Goal: Task Accomplishment & Management: Use online tool/utility

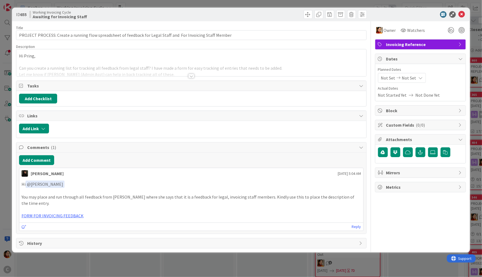
click at [4, 128] on div "ID 655 Working Invoicing Cycle Awaiting for Invoicing Staff Title 110 / 128 PRO…" at bounding box center [241, 138] width 482 height 277
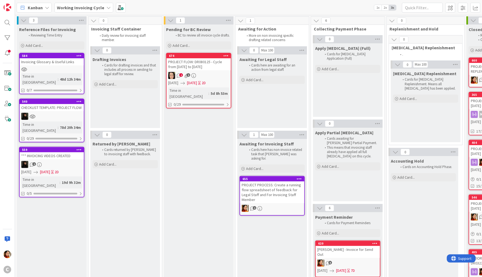
click at [99, 10] on b "Working Invoicing Cycle" at bounding box center [80, 7] width 47 height 5
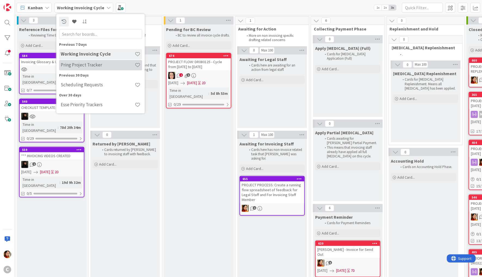
click at [83, 64] on h4 "Pring Project Tracker" at bounding box center [98, 64] width 74 height 5
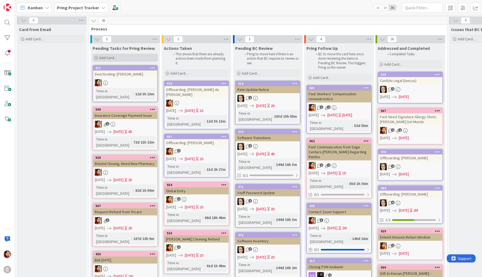
click at [114, 59] on span "Add Card..." at bounding box center [107, 57] width 17 height 5
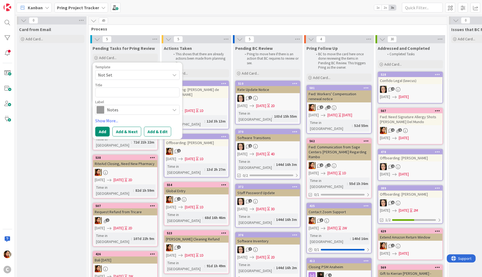
type textarea "x"
type textarea "o"
type textarea "x"
type textarea "P"
type textarea "x"
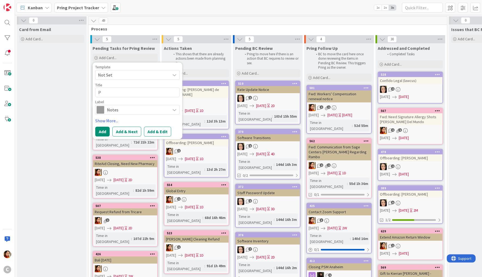
type textarea "Pd"
type textarea "x"
type textarea "P"
type textarea "x"
type textarea "Pi"
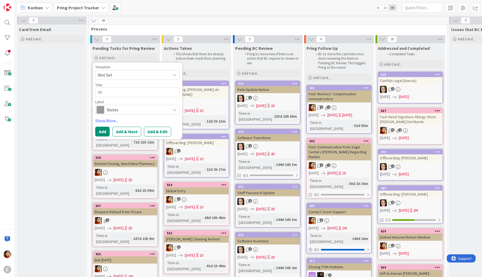
type textarea "x"
type textarea "Pid"
type textarea "x"
type textarea "Pidi"
type textarea "x"
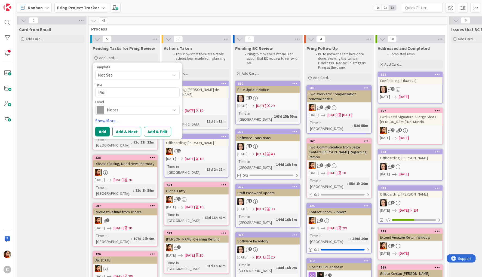
type textarea "Pidia"
type textarea "x"
type textarea "Pidi"
type textarea "x"
type textarea "Pid"
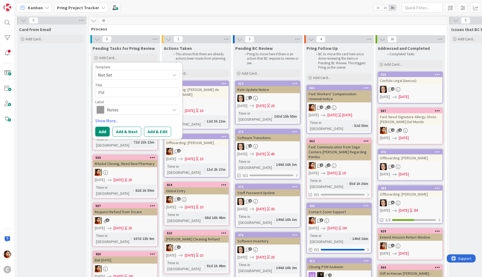
type textarea "x"
type textarea "Pi"
type textarea "x"
type textarea "P"
type textarea "x"
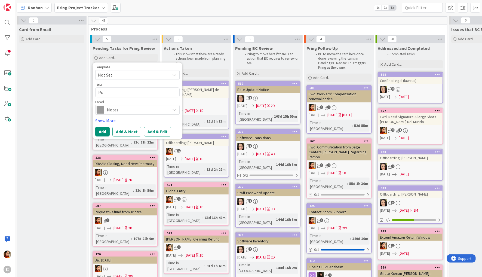
type textarea "Pod"
type textarea "x"
type textarea "Podi"
type textarea "x"
type textarea "Podia"
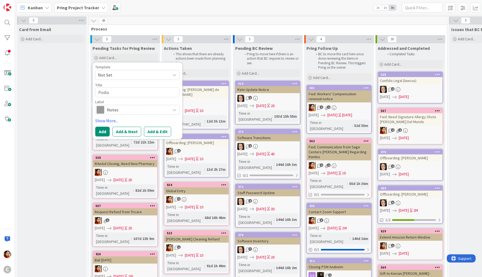
type textarea "x"
type textarea "Podiat"
type textarea "x"
type textarea "Podiate"
type textarea "x"
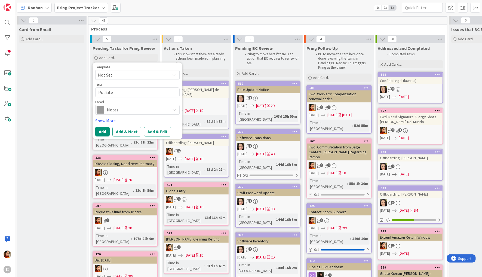
type textarea "Podiat"
type textarea "x"
type textarea "Podiatr"
type textarea "x"
type textarea "Podiatry"
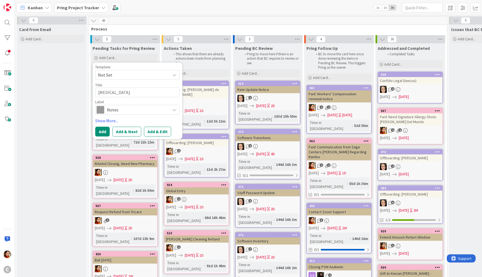
click at [122, 113] on span "Notes" at bounding box center [137, 110] width 60 height 8
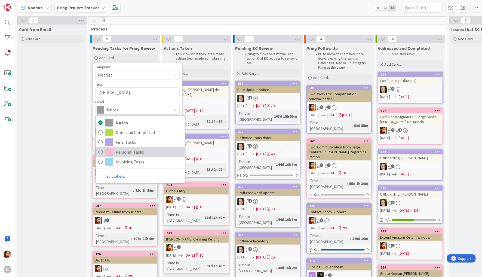
click at [119, 148] on span "Personal Tasks" at bounding box center [149, 152] width 66 height 8
type textarea "x"
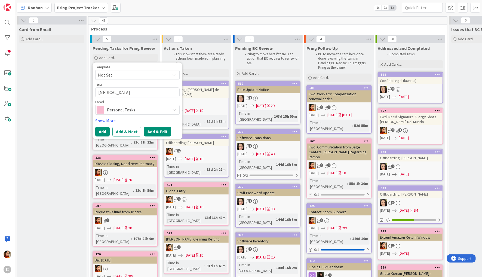
click at [160, 129] on button "Add & Edit" at bounding box center [157, 131] width 27 height 10
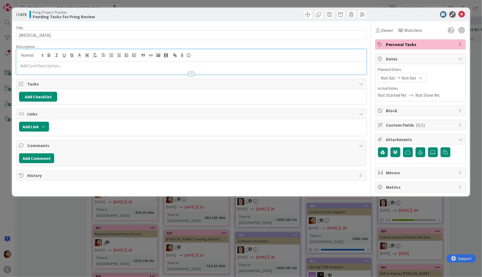
click at [46, 53] on div at bounding box center [190, 61] width 349 height 25
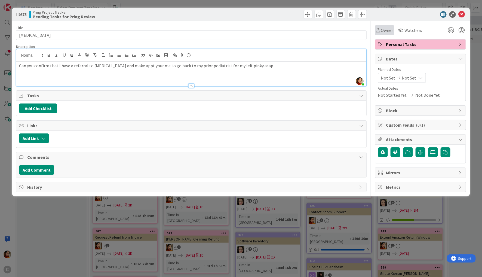
click at [379, 29] on icon at bounding box center [378, 30] width 4 height 4
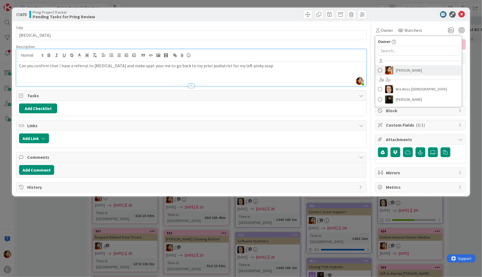
click at [388, 70] on img at bounding box center [389, 70] width 8 height 8
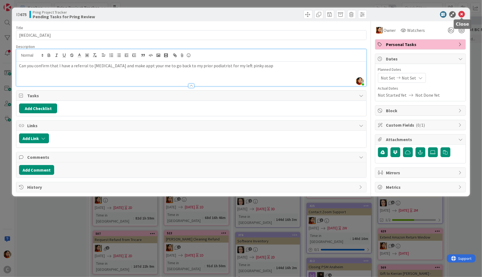
click at [462, 15] on icon at bounding box center [461, 14] width 7 height 7
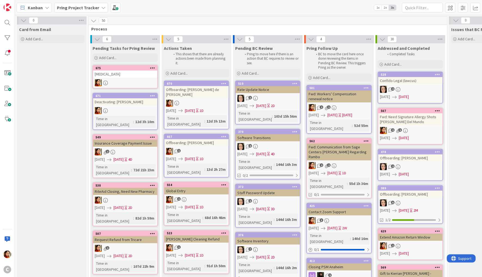
click at [131, 77] on div "Podiatry" at bounding box center [125, 73] width 64 height 7
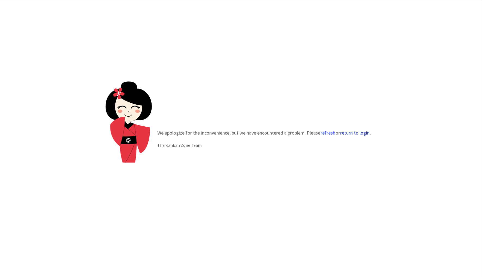
click at [346, 132] on button "return to login" at bounding box center [355, 132] width 30 height 5
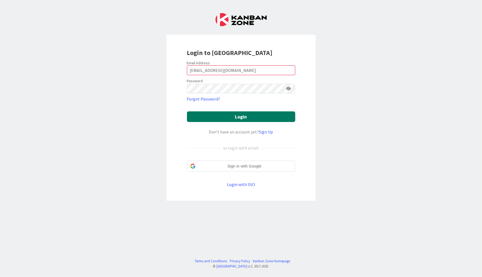
click at [246, 119] on button "Login" at bounding box center [241, 116] width 108 height 11
